Goal: Navigation & Orientation: Understand site structure

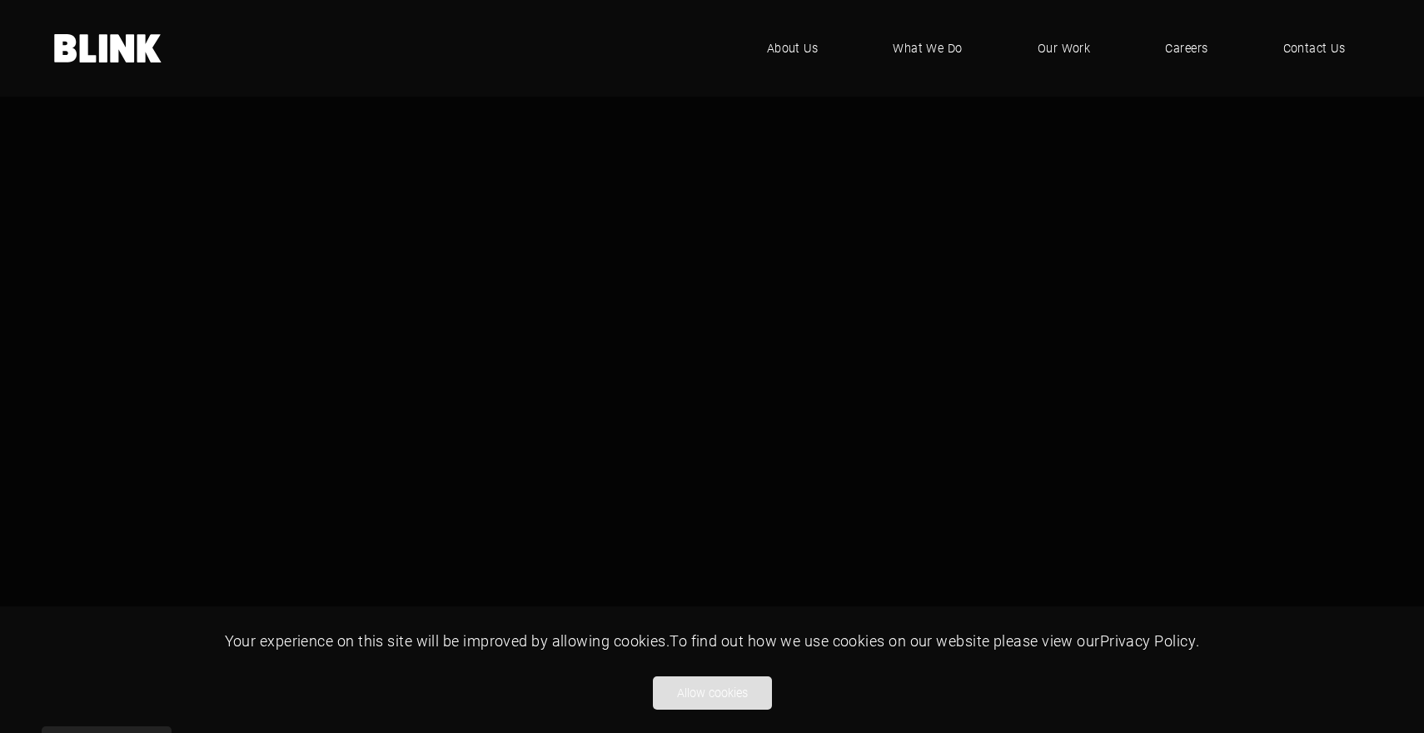
click at [732, 696] on button "Allow cookies" at bounding box center [712, 692] width 119 height 33
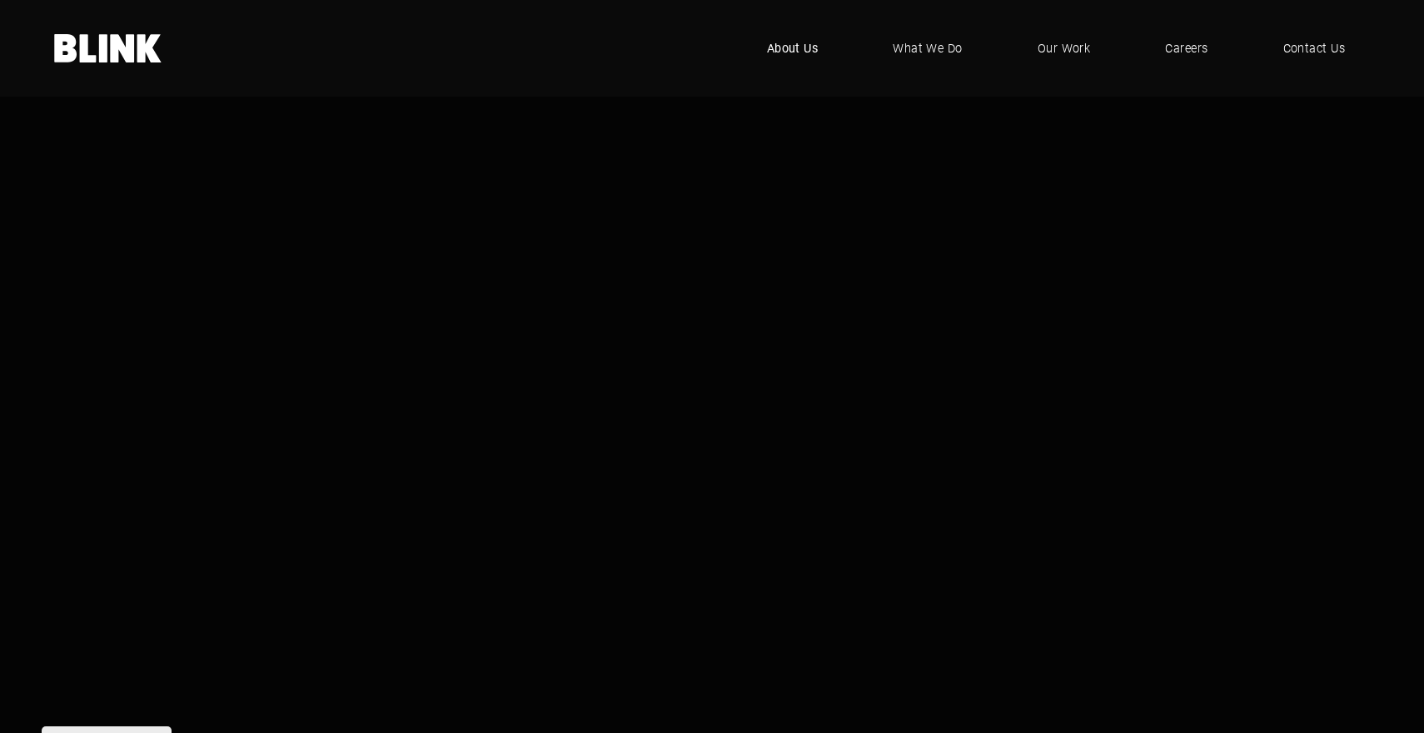
click at [782, 48] on span "About Us" at bounding box center [793, 48] width 52 height 18
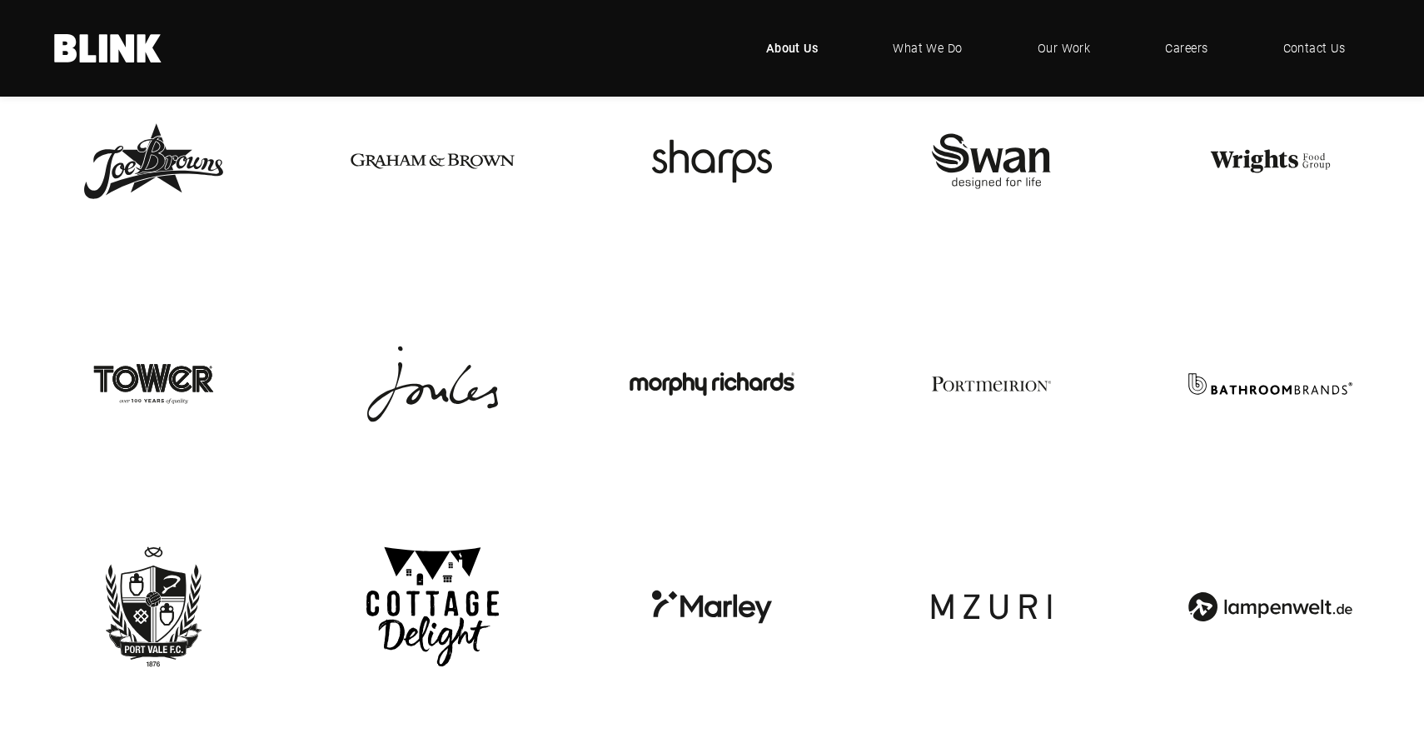
scroll to position [3569, 0]
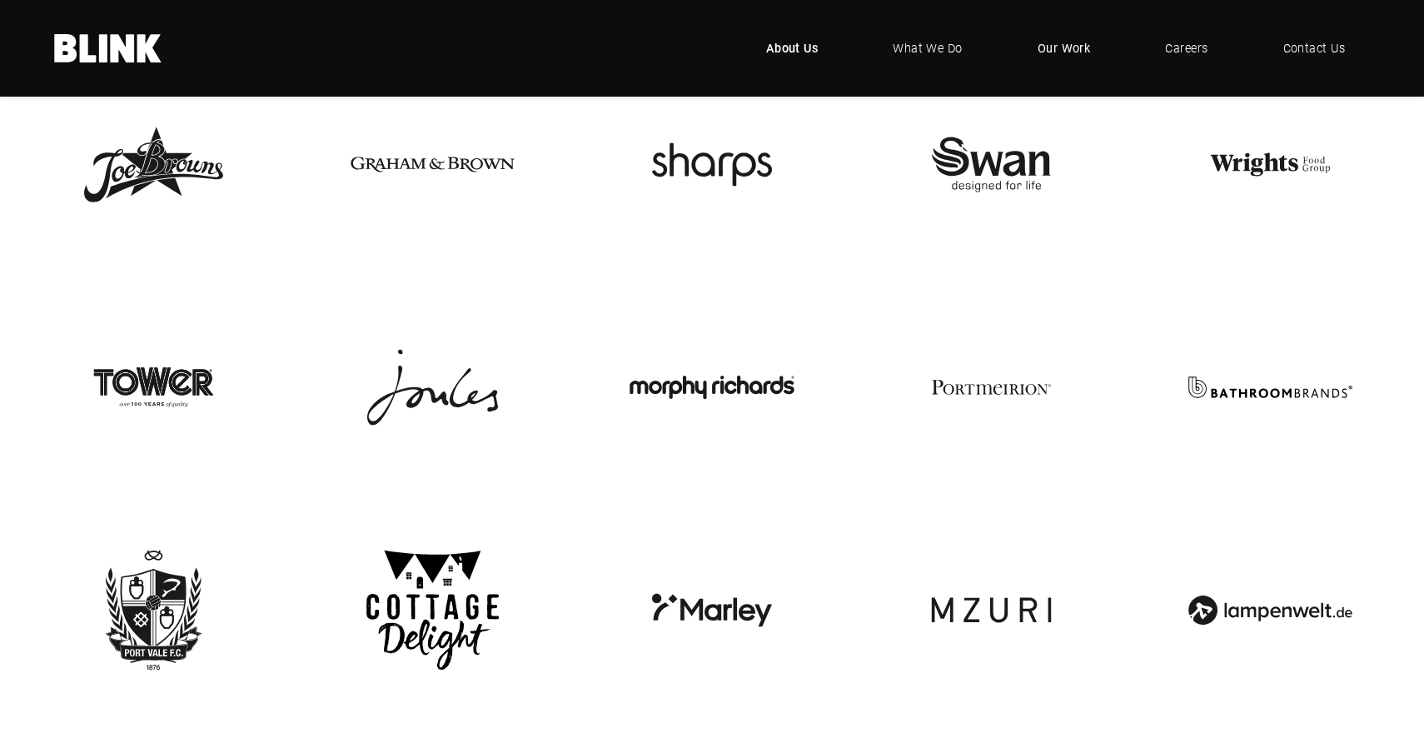
click at [1069, 47] on span "Our Work" at bounding box center [1064, 48] width 53 height 18
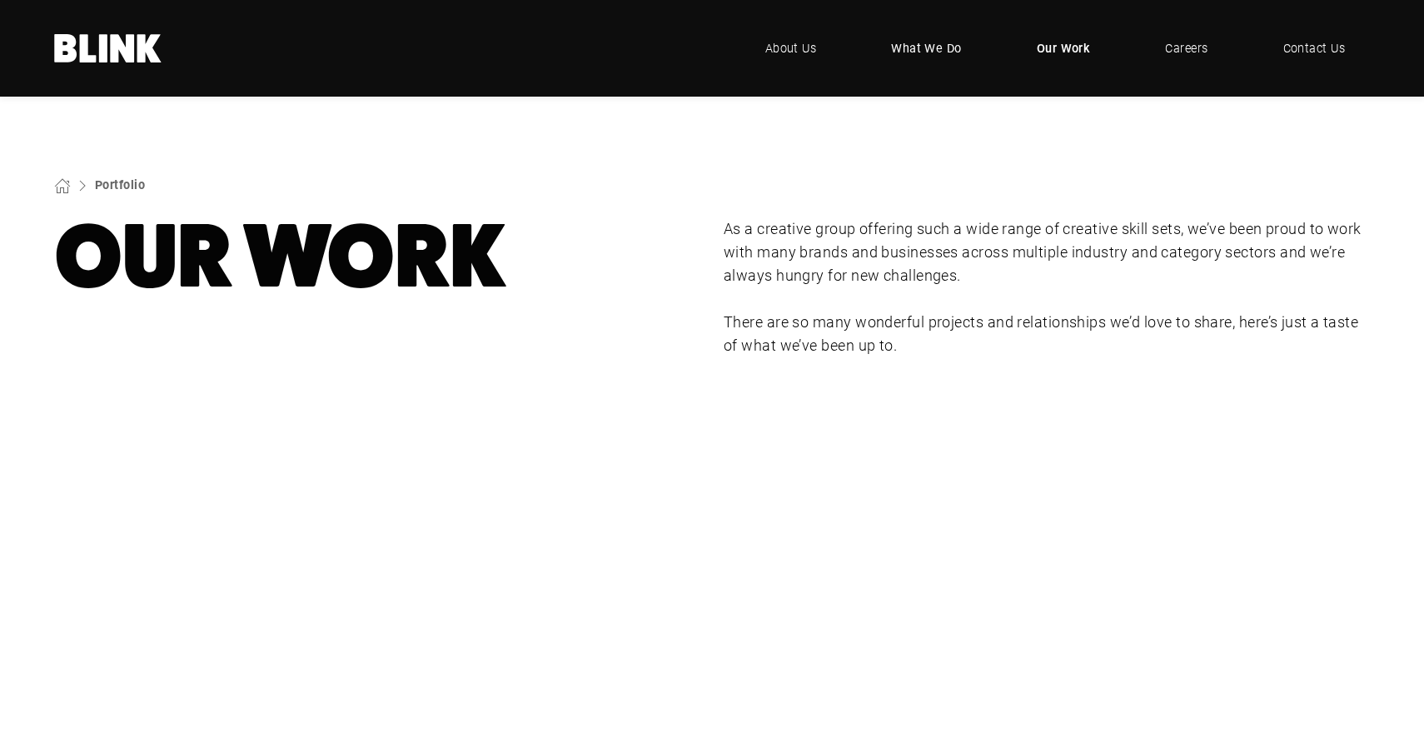
click at [941, 43] on span "What We Do" at bounding box center [926, 48] width 71 height 18
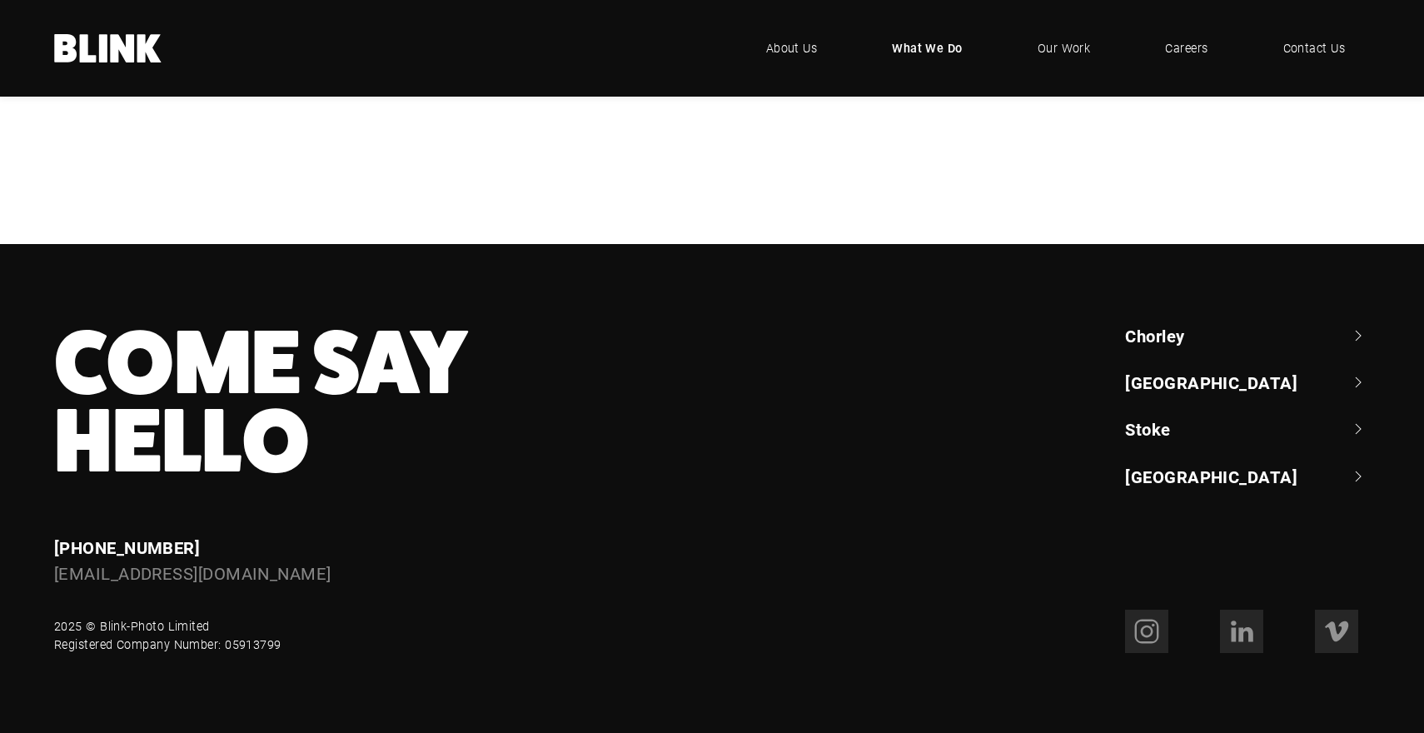
scroll to position [1817, 0]
